Goal: Communication & Community: Share content

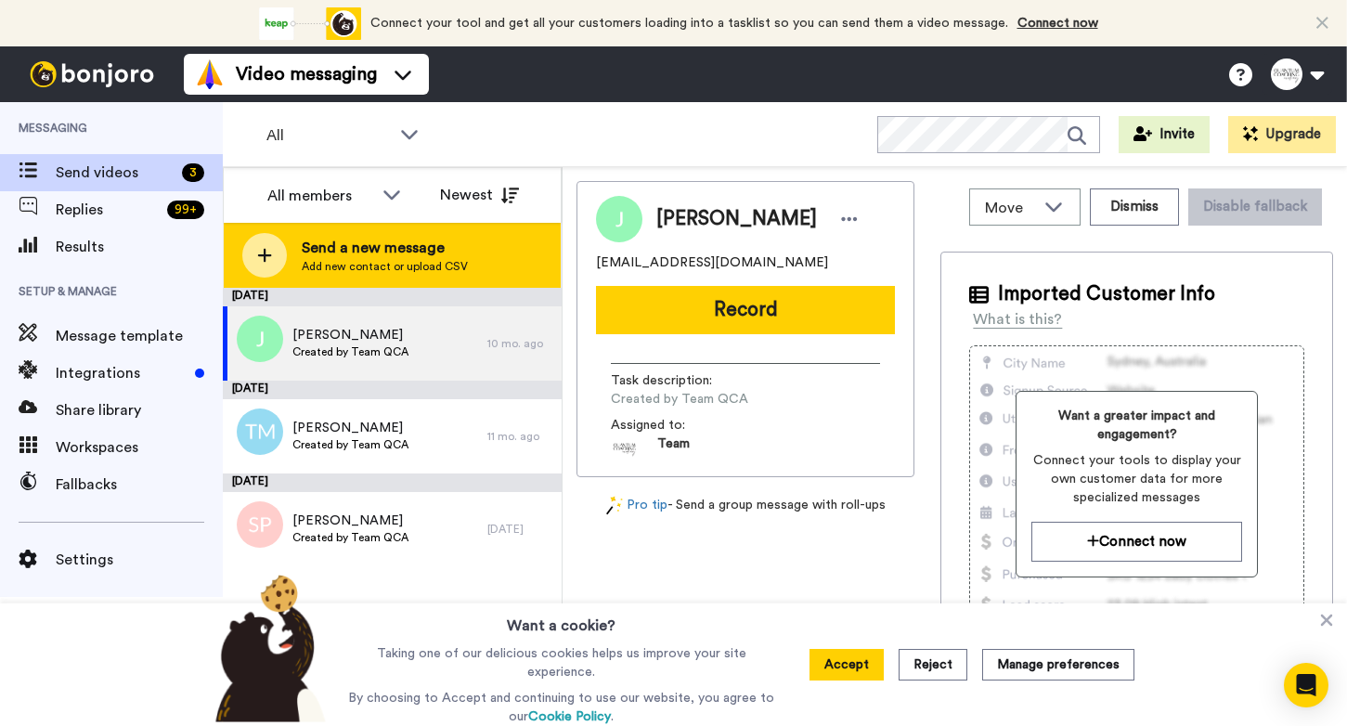
click at [278, 258] on div at bounding box center [264, 255] width 45 height 45
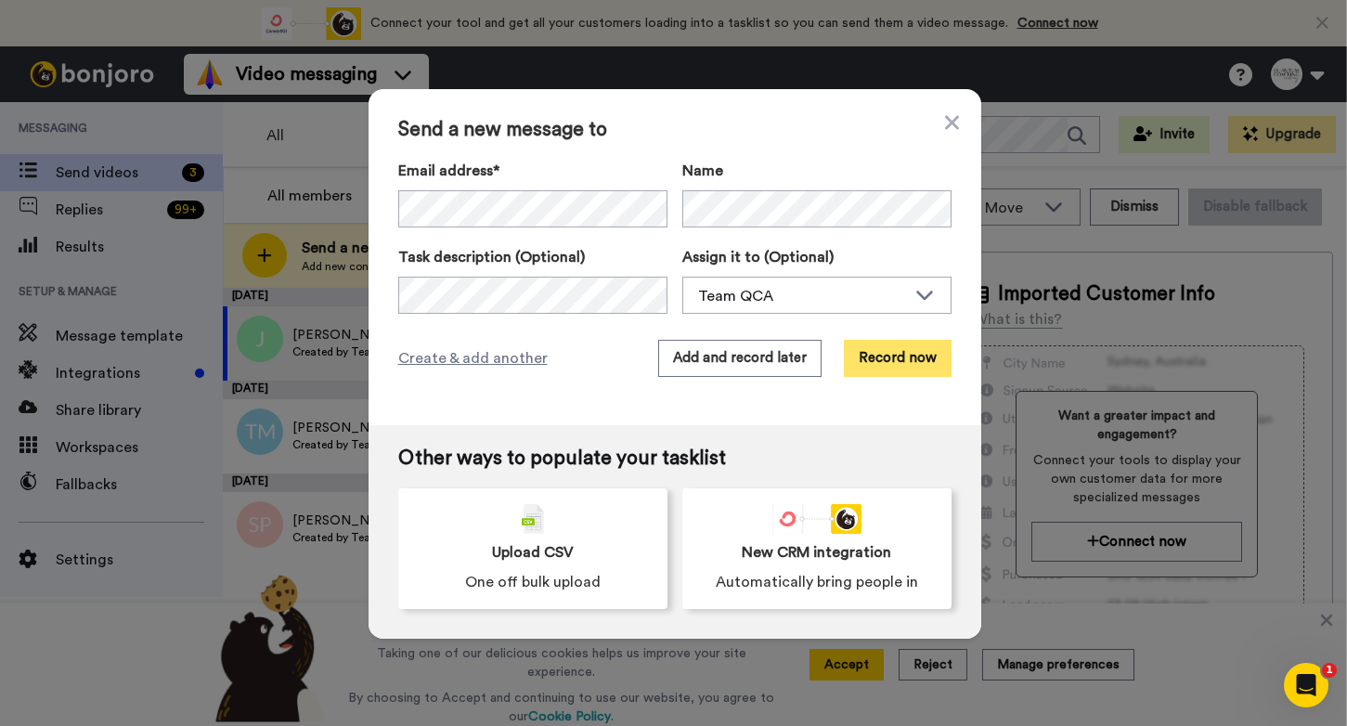
click at [911, 361] on button "Record now" at bounding box center [898, 358] width 108 height 37
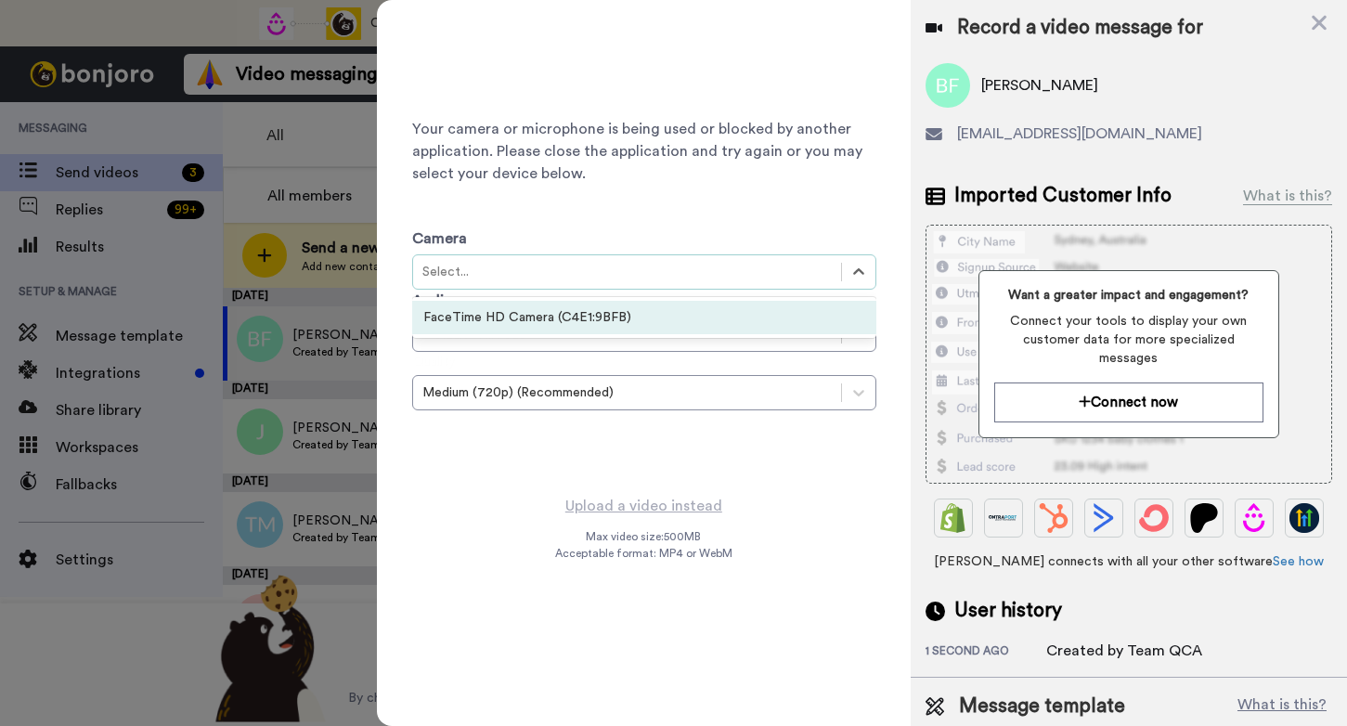
click at [688, 275] on div "Select..." at bounding box center [626, 272] width 409 height 19
click at [670, 312] on div "FaceTime HD Camera (C4E1:9BFB)" at bounding box center [644, 317] width 464 height 33
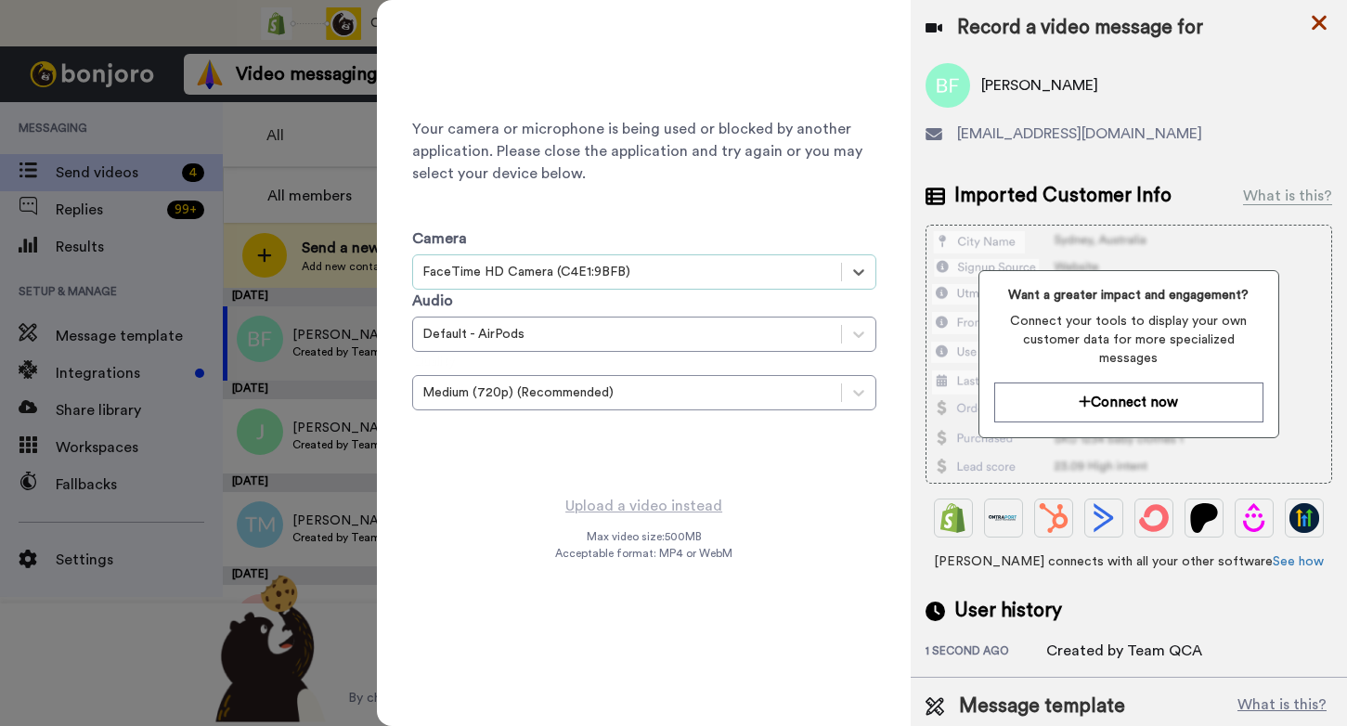
click at [1322, 28] on icon at bounding box center [1319, 22] width 19 height 23
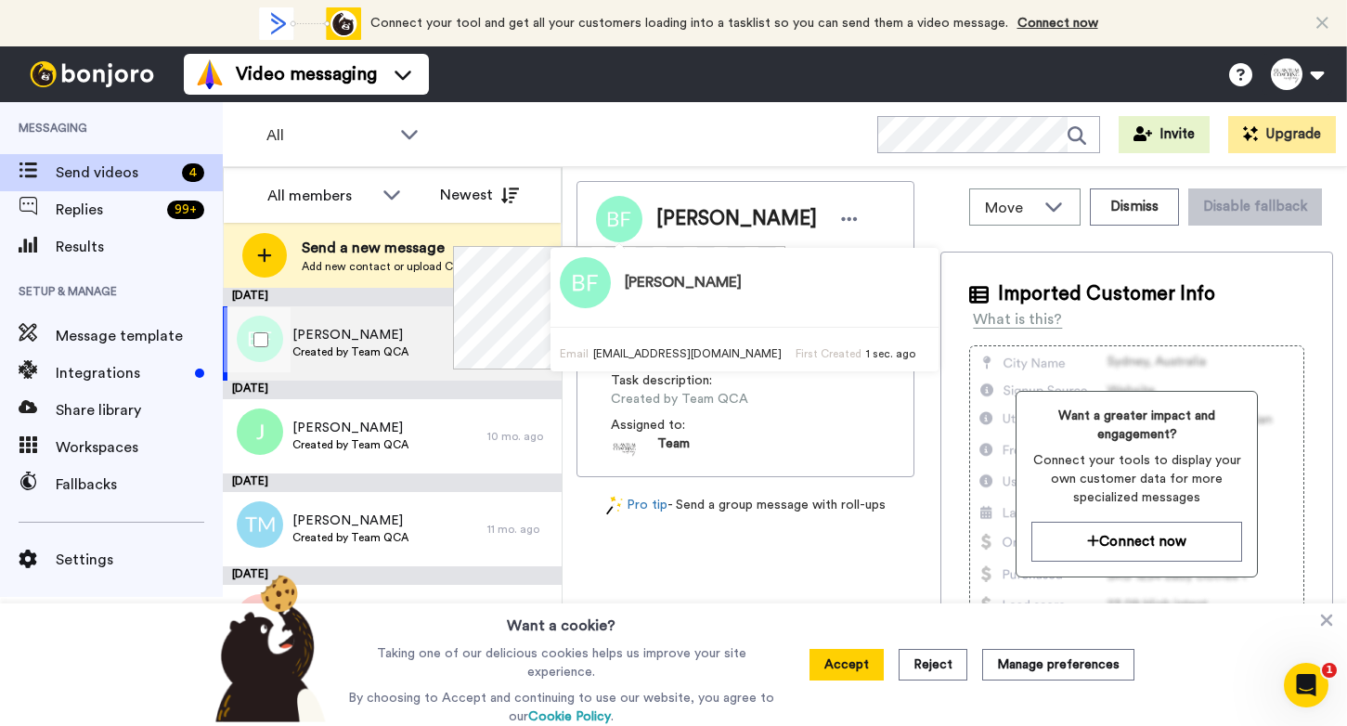
click at [272, 332] on div at bounding box center [257, 339] width 67 height 65
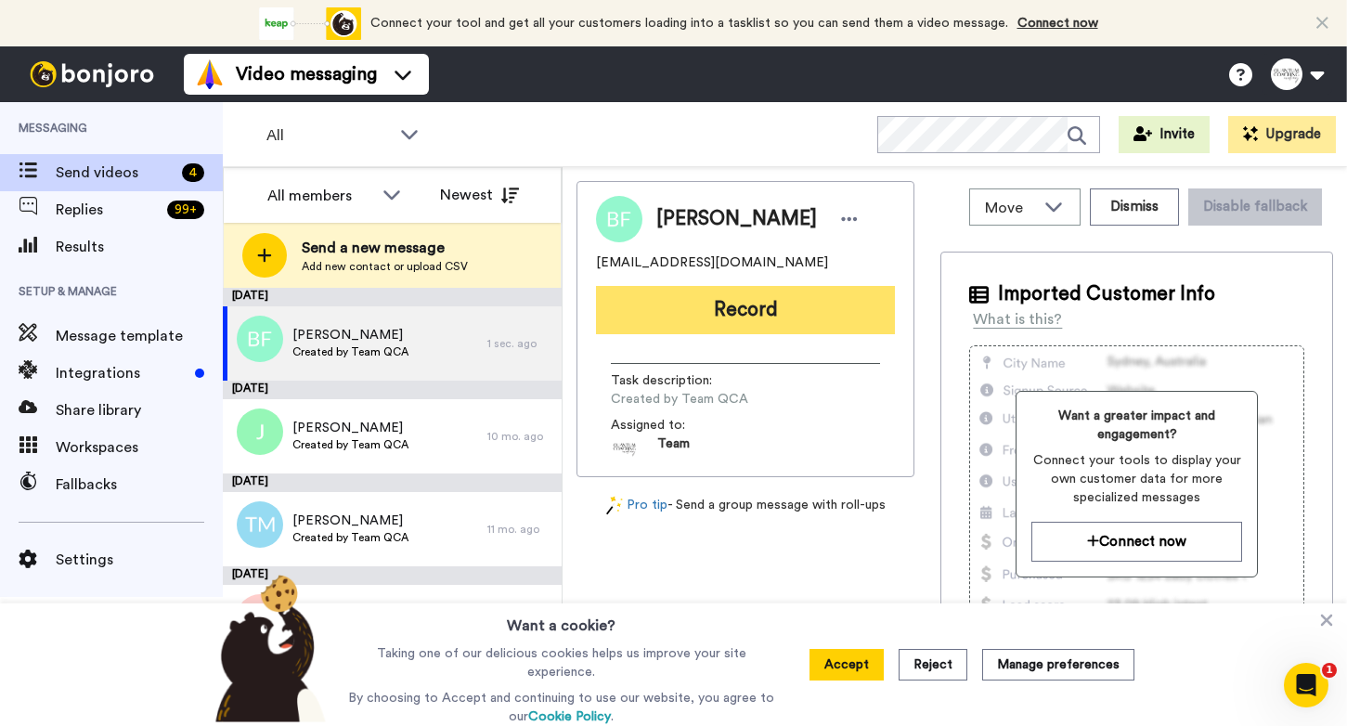
click at [780, 297] on button "Record" at bounding box center [745, 310] width 299 height 48
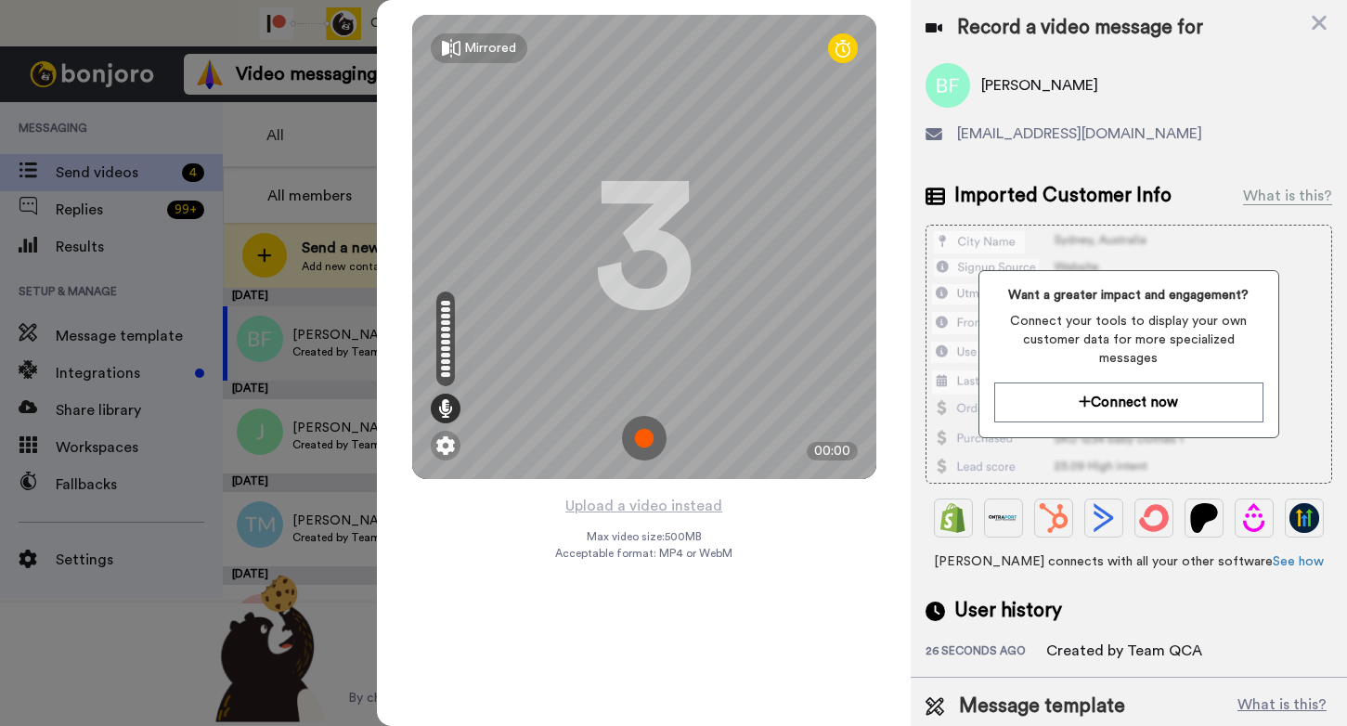
click at [640, 439] on img at bounding box center [644, 438] width 45 height 45
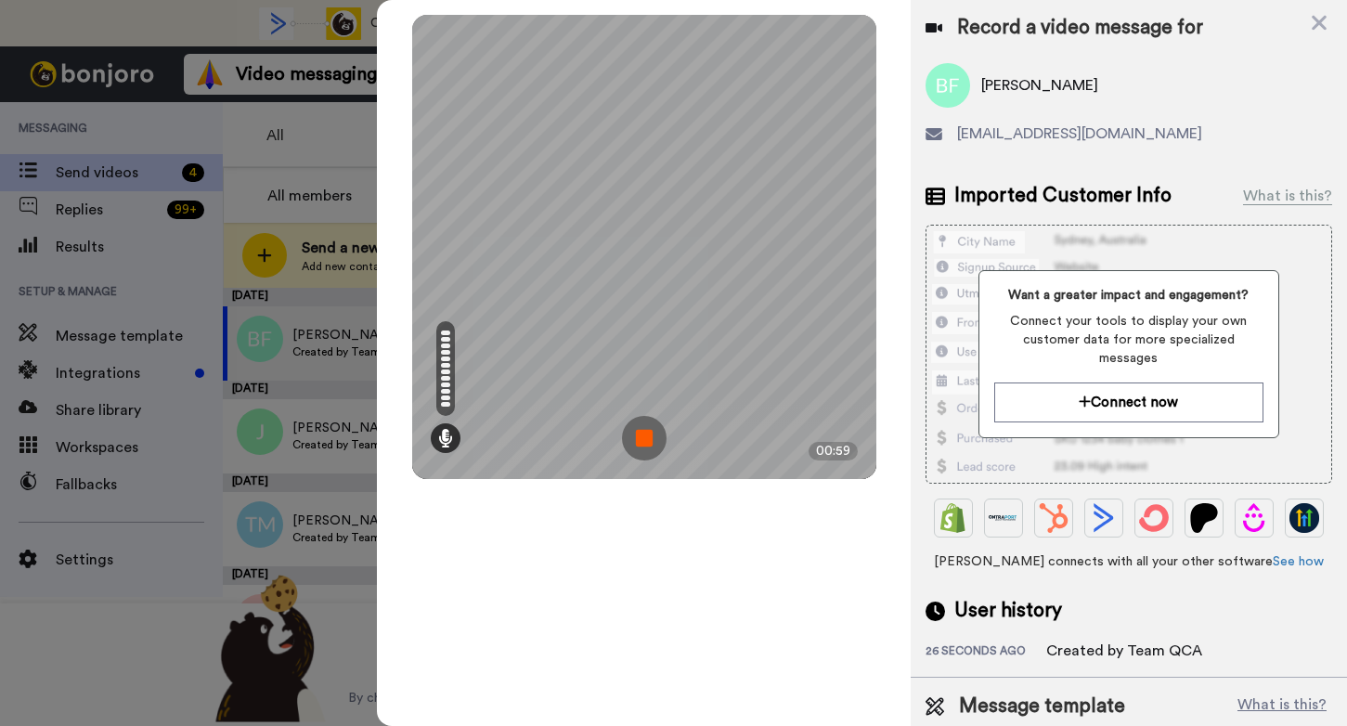
click at [637, 429] on img at bounding box center [644, 438] width 45 height 45
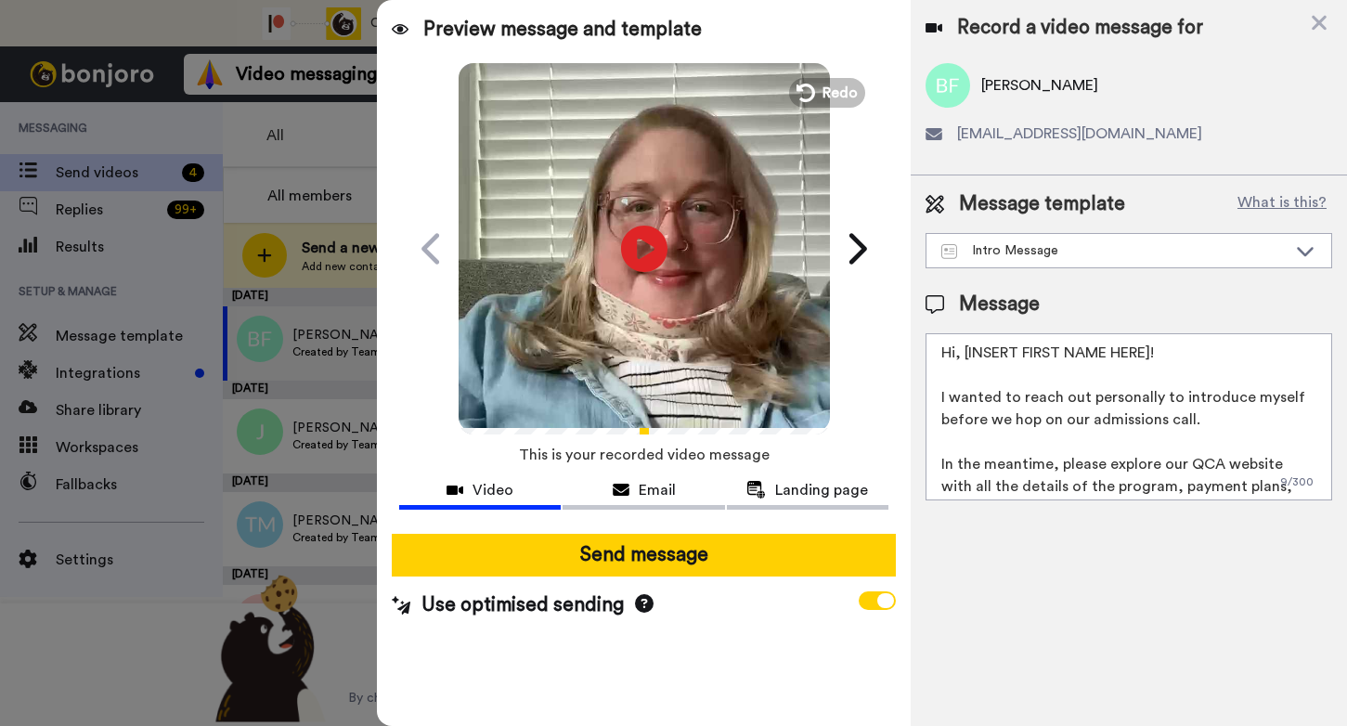
drag, startPoint x: 1154, startPoint y: 350, endPoint x: 963, endPoint y: 351, distance: 190.3
click at [963, 351] on textarea "Hi, [INSERT FIRST NAME HERE]! I wanted to reach out personally to introduce mys…" at bounding box center [1128, 416] width 407 height 167
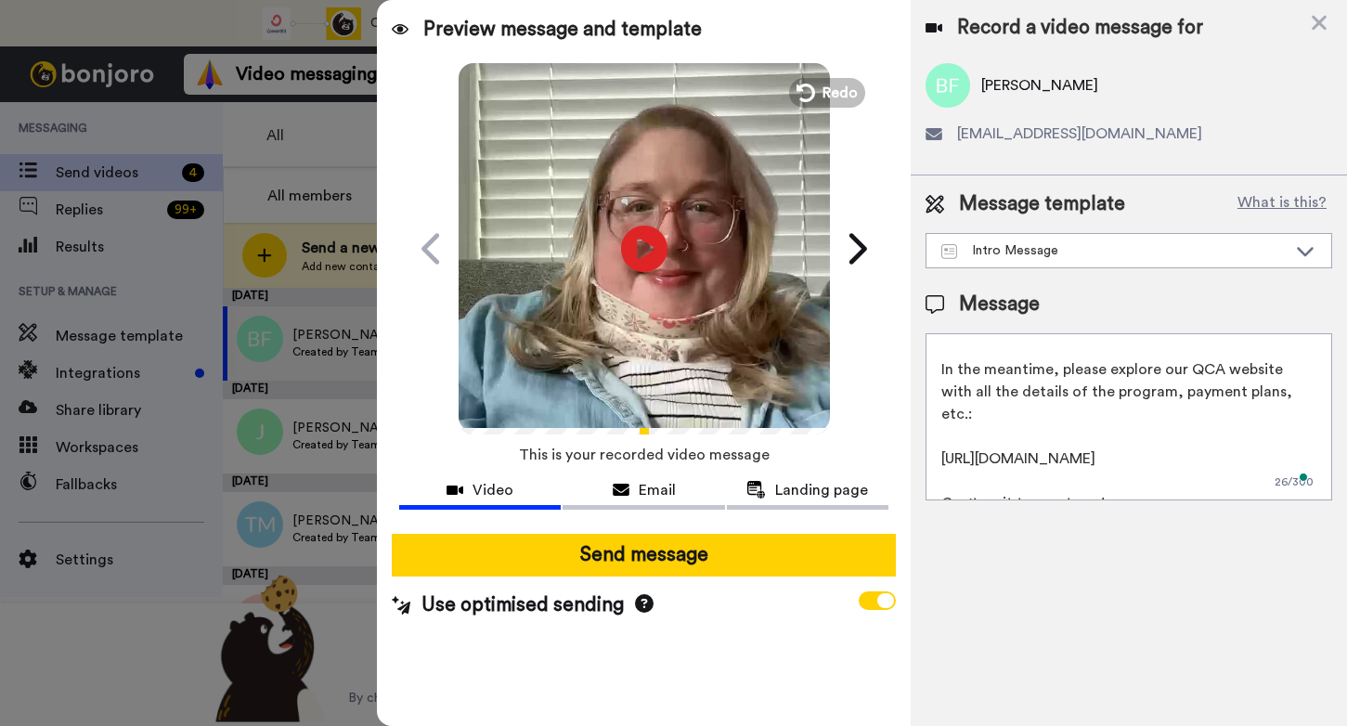
scroll to position [95, 0]
click at [1089, 477] on textarea "Hi, [PERSON_NAME]! I wanted to reach out personally to introduce myself before …" at bounding box center [1128, 416] width 407 height 167
click at [1206, 484] on textarea "Hi, [PERSON_NAME]! I wanted to reach out personally to introduce myself before …" at bounding box center [1128, 416] width 407 height 167
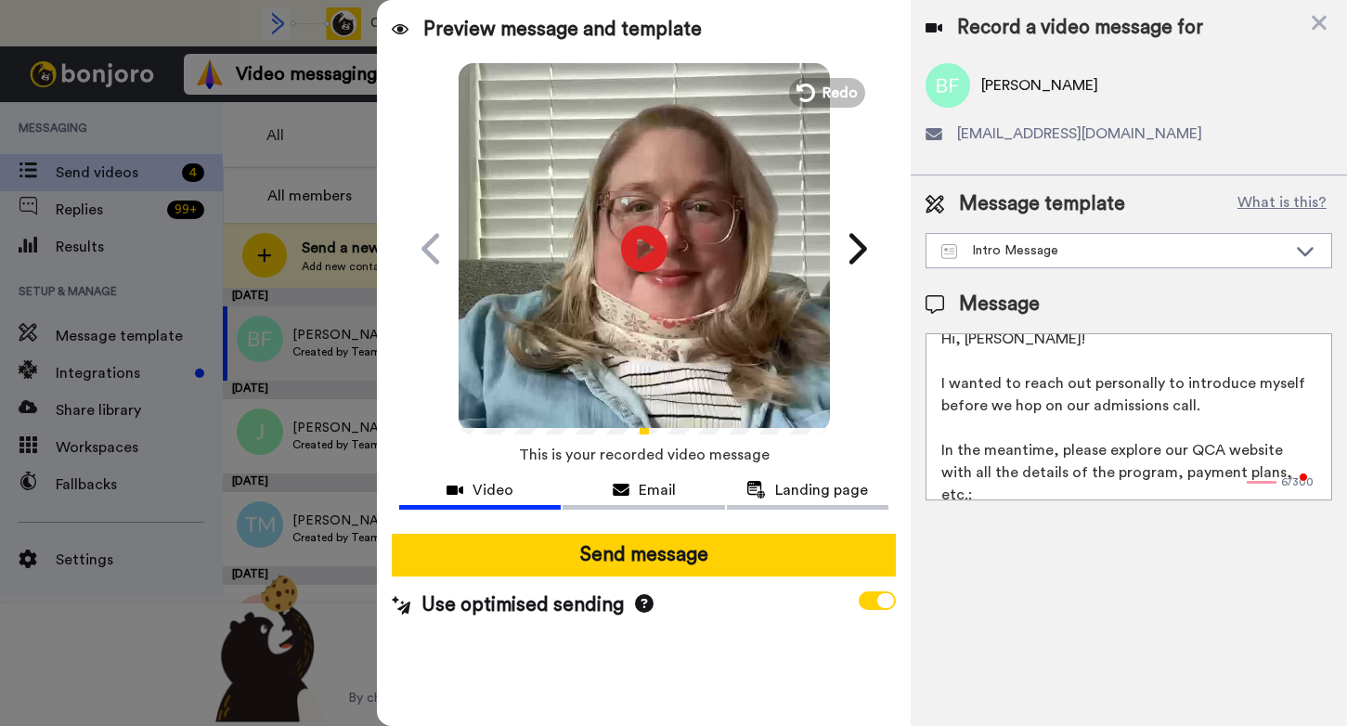
scroll to position [0, 0]
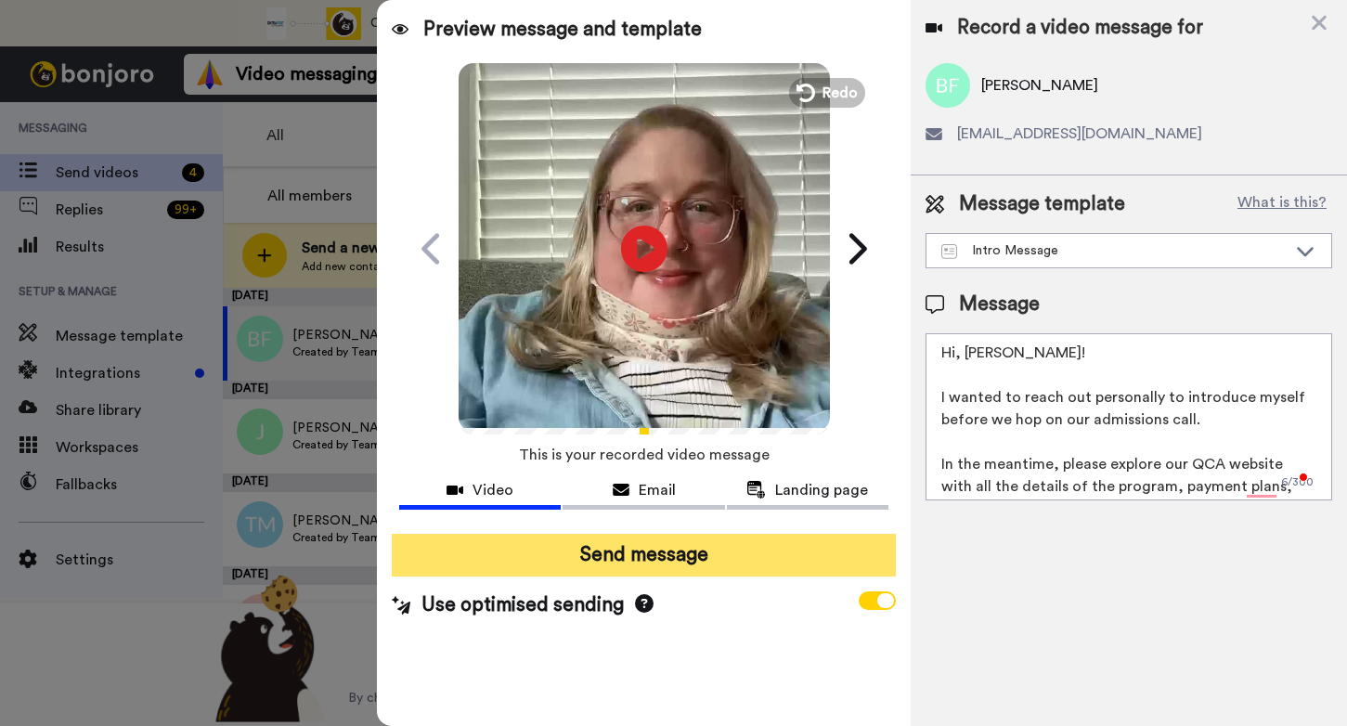
type textarea "Hi, [PERSON_NAME]! I wanted to reach out personally to introduce myself before …"
click at [779, 553] on button "Send message" at bounding box center [644, 555] width 504 height 43
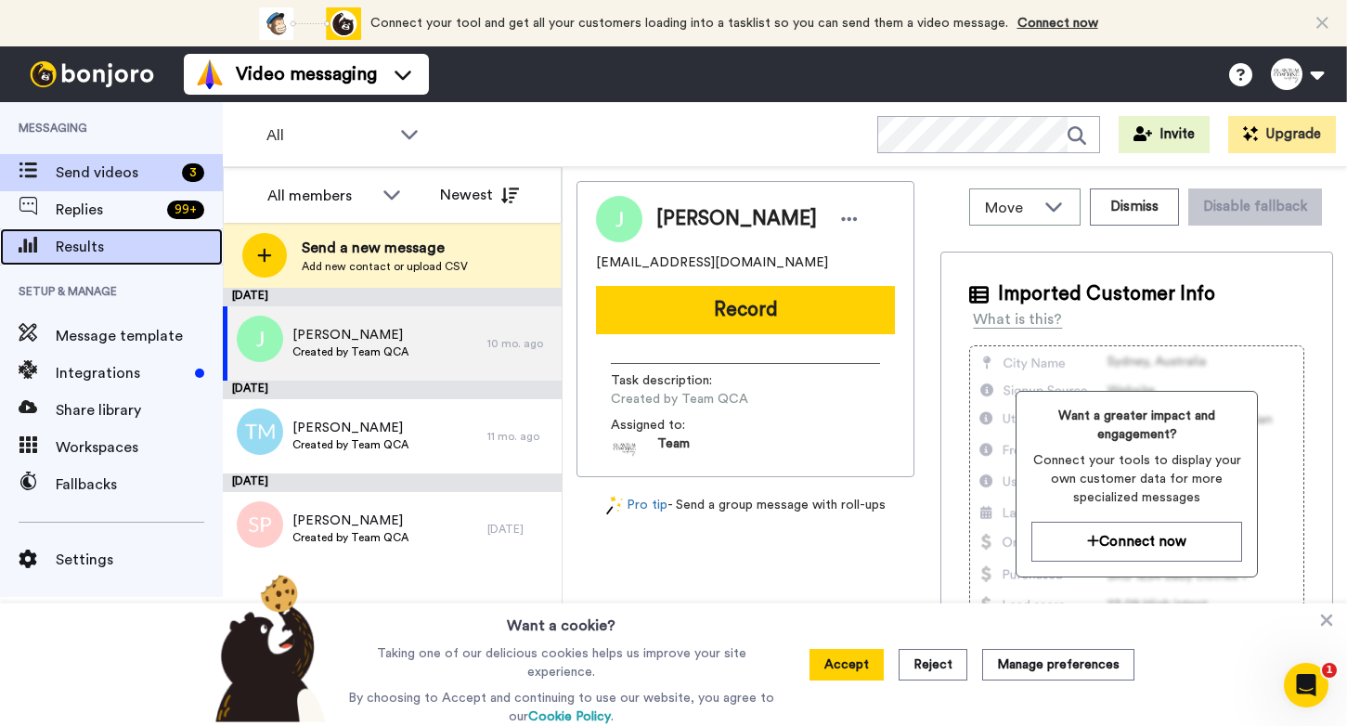
click at [95, 253] on span "Results" at bounding box center [139, 247] width 167 height 22
